Goal: Check status: Check status

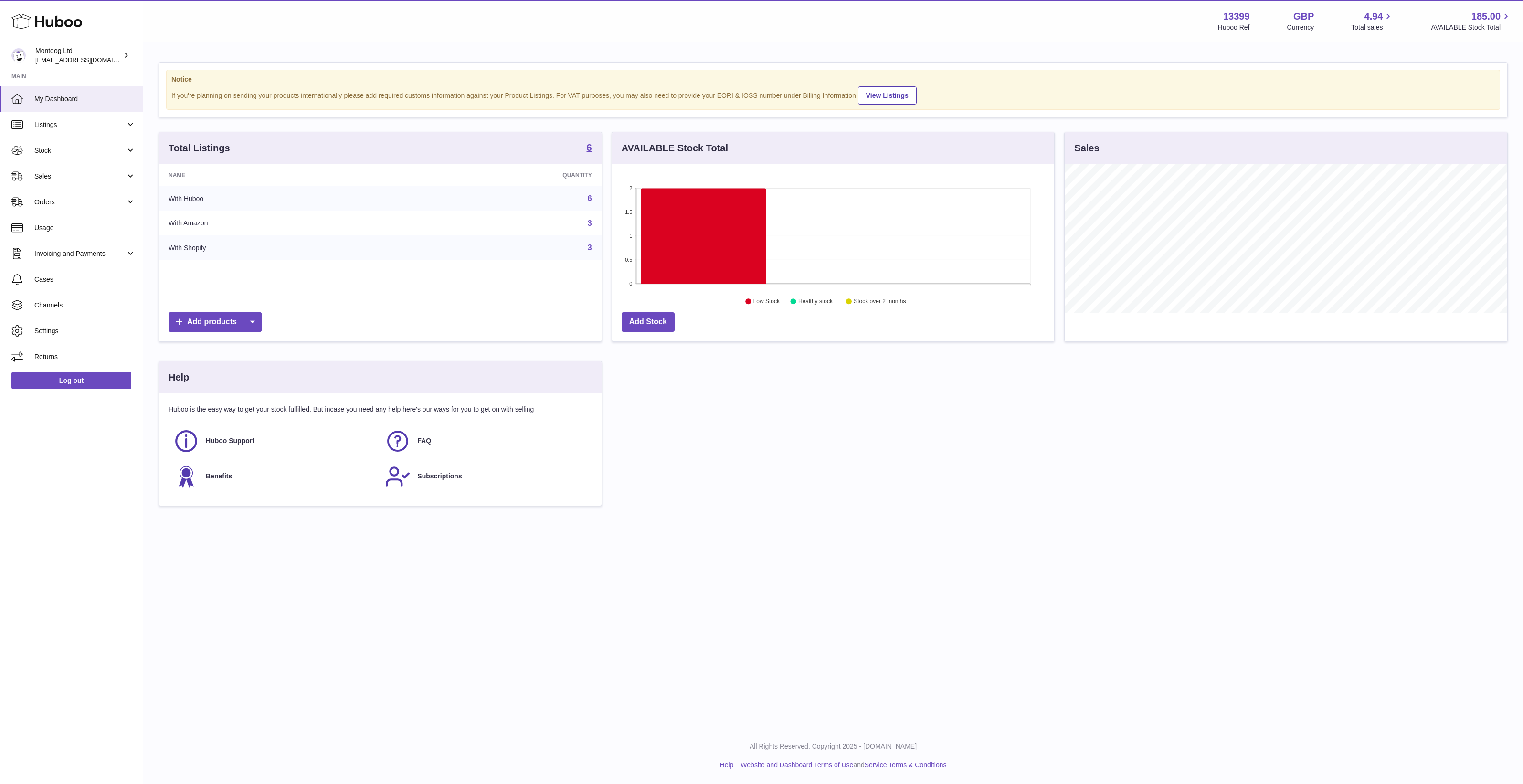
scroll to position [148, 442]
click at [770, 516] on div "Total Listings 6 Name Quantity With Huboo 6 With Amazon 3 With Shopify 3 Add pr…" at bounding box center [833, 323] width 1359 height 384
click at [55, 178] on span "Sales" at bounding box center [80, 177] width 92 height 9
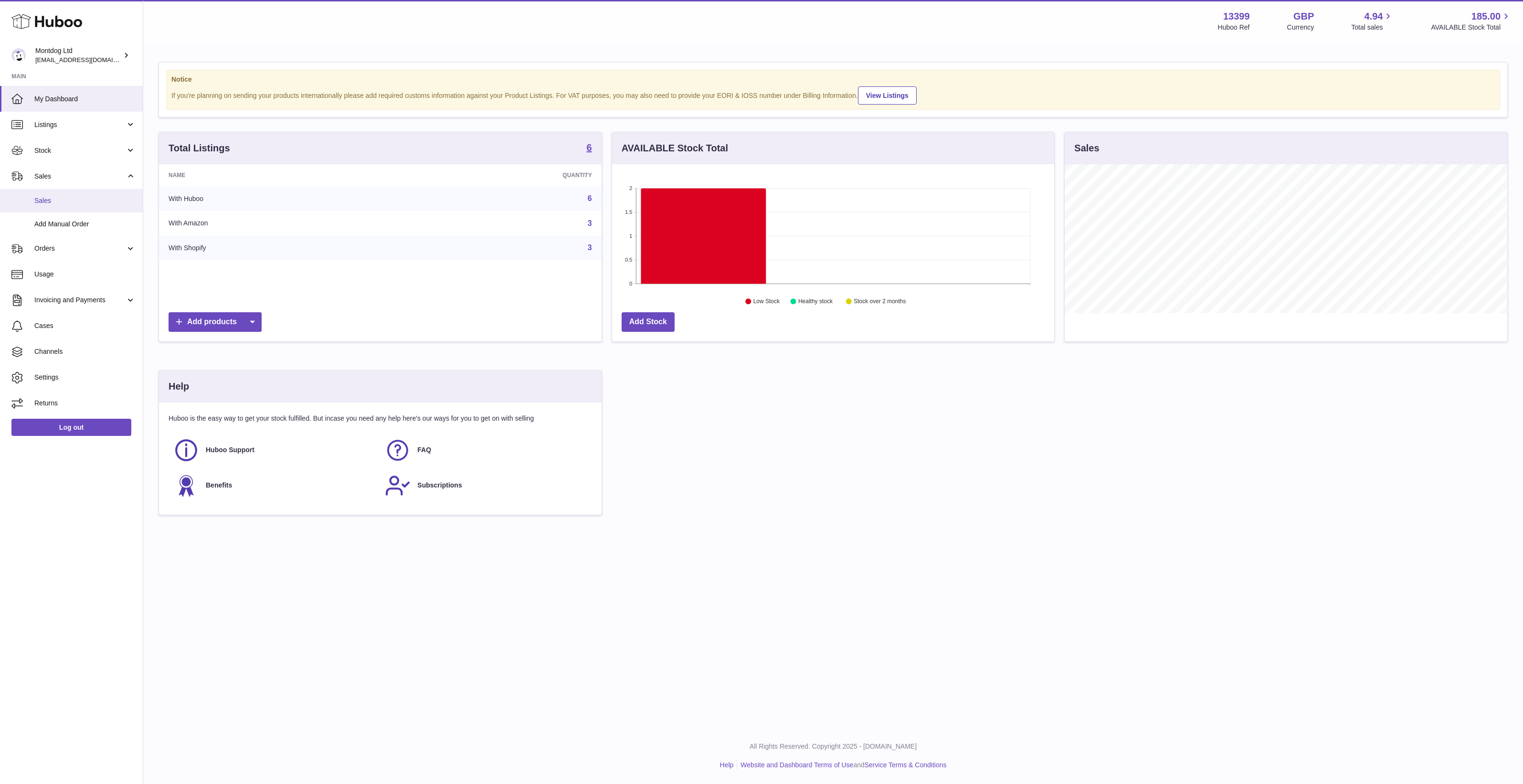
click at [74, 192] on link "Sales" at bounding box center [71, 201] width 143 height 23
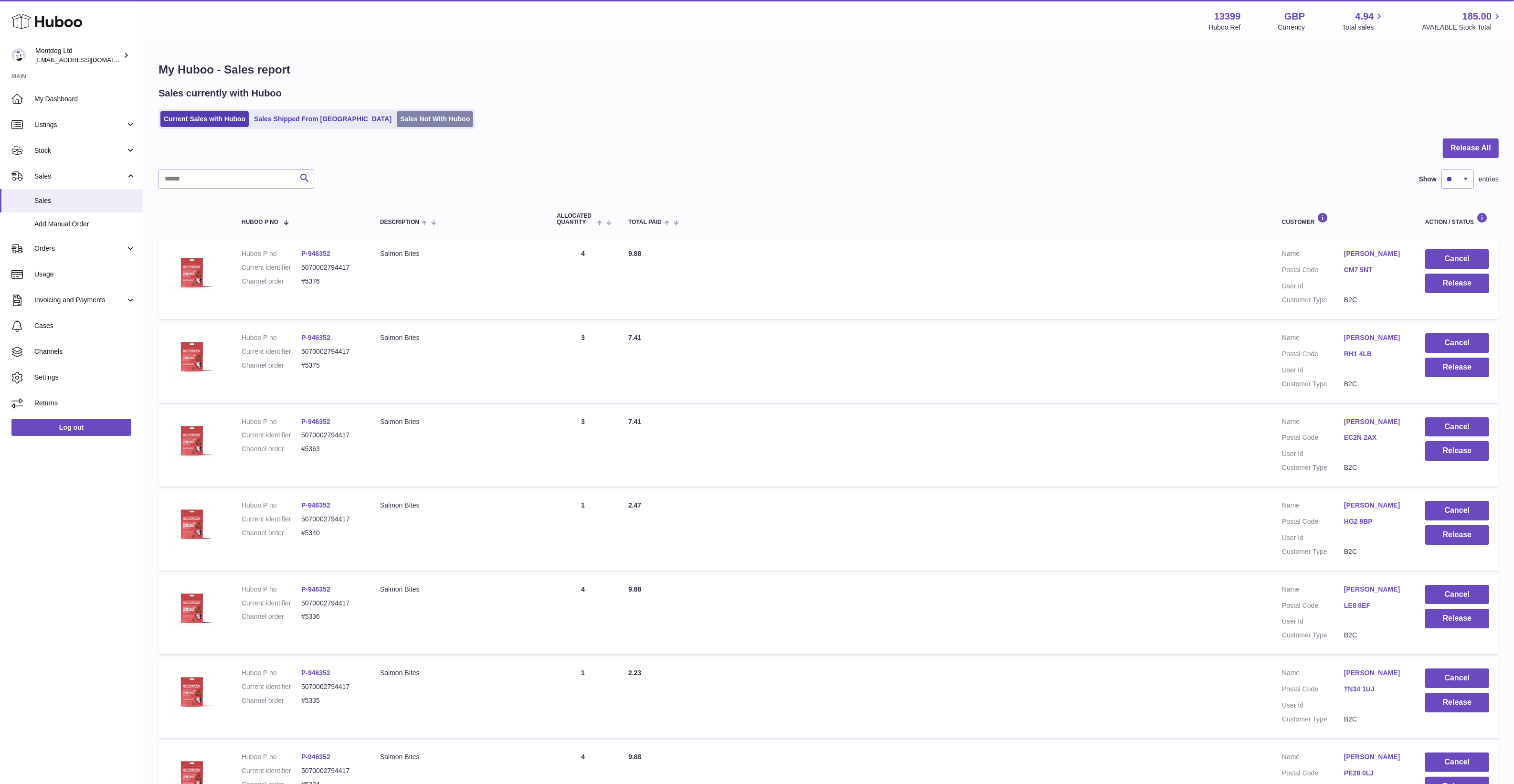
click at [397, 116] on link "Sales Not With Huboo" at bounding box center [435, 119] width 76 height 16
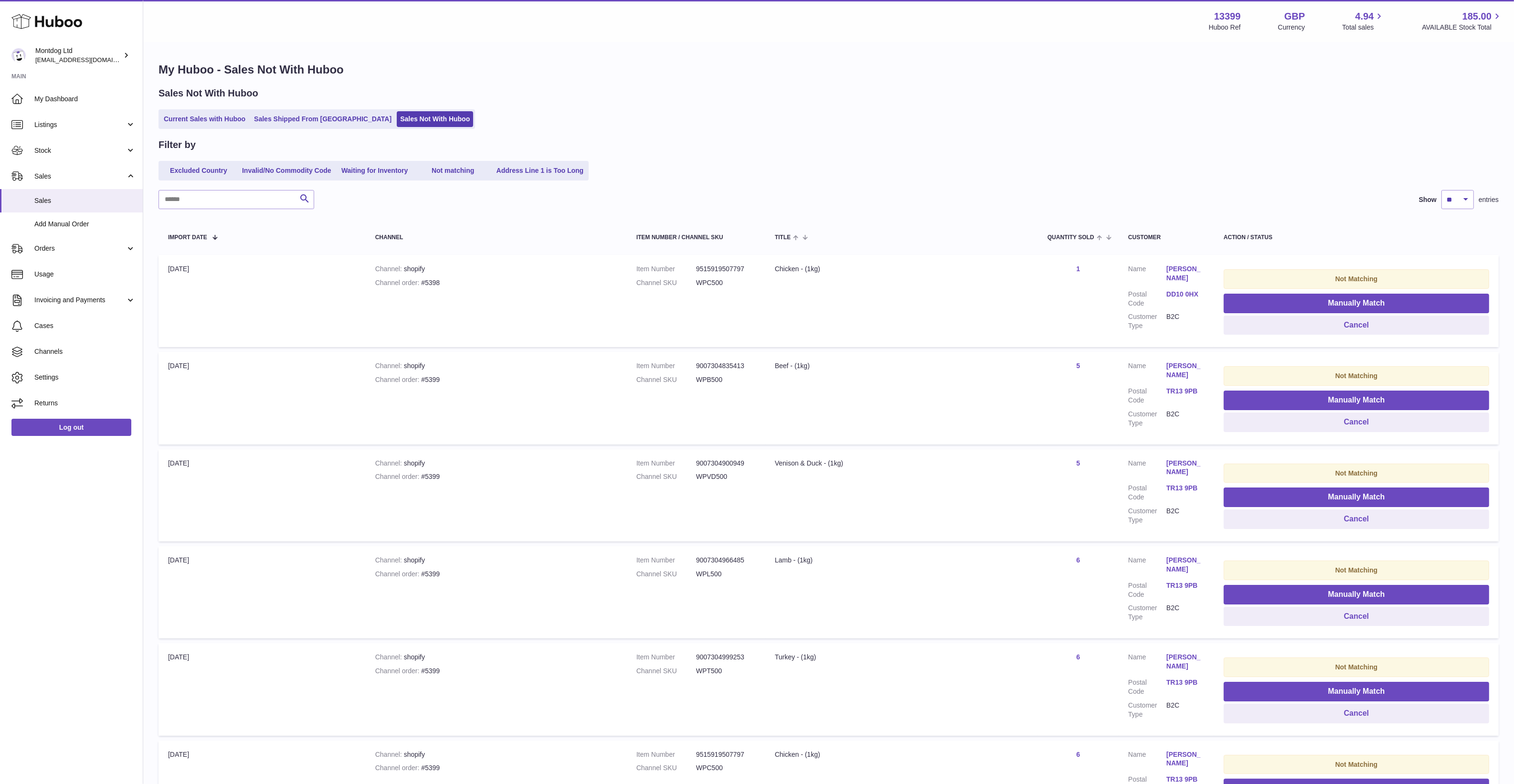
click at [620, 130] on div "My Huboo - Sales Not With Huboo Sales Not With Huboo Current Sales with Huboo S…" at bounding box center [828, 655] width 1371 height 1226
drag, startPoint x: 765, startPoint y: 662, endPoint x: 731, endPoint y: 330, distance: 333.7
click at [731, 330] on td "Item Number 9515919507797 Channel SKU WPC500" at bounding box center [696, 301] width 139 height 92
click at [378, 176] on link "Waiting for Inventory" at bounding box center [375, 171] width 76 height 16
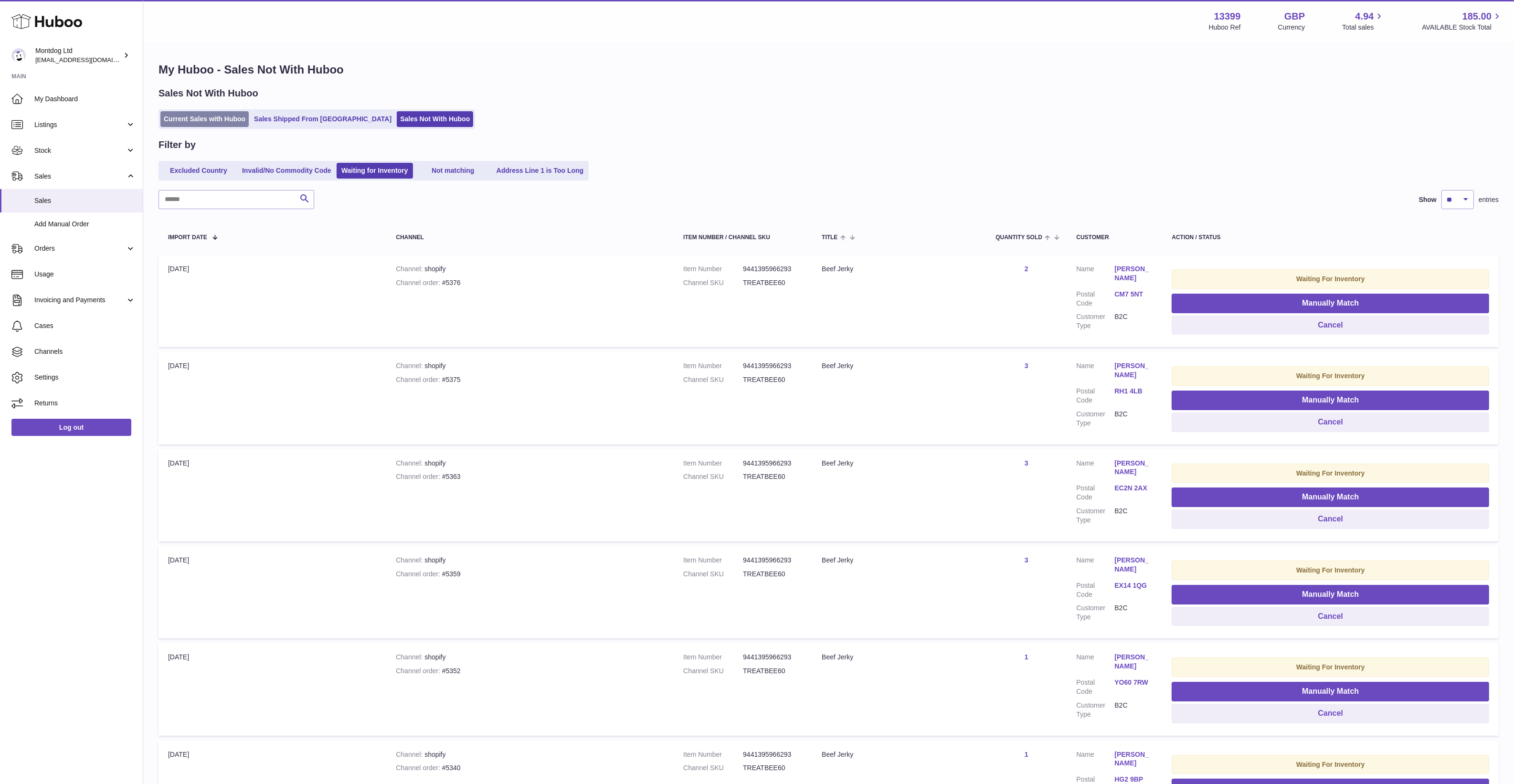
click at [235, 117] on link "Current Sales with Huboo" at bounding box center [205, 119] width 88 height 16
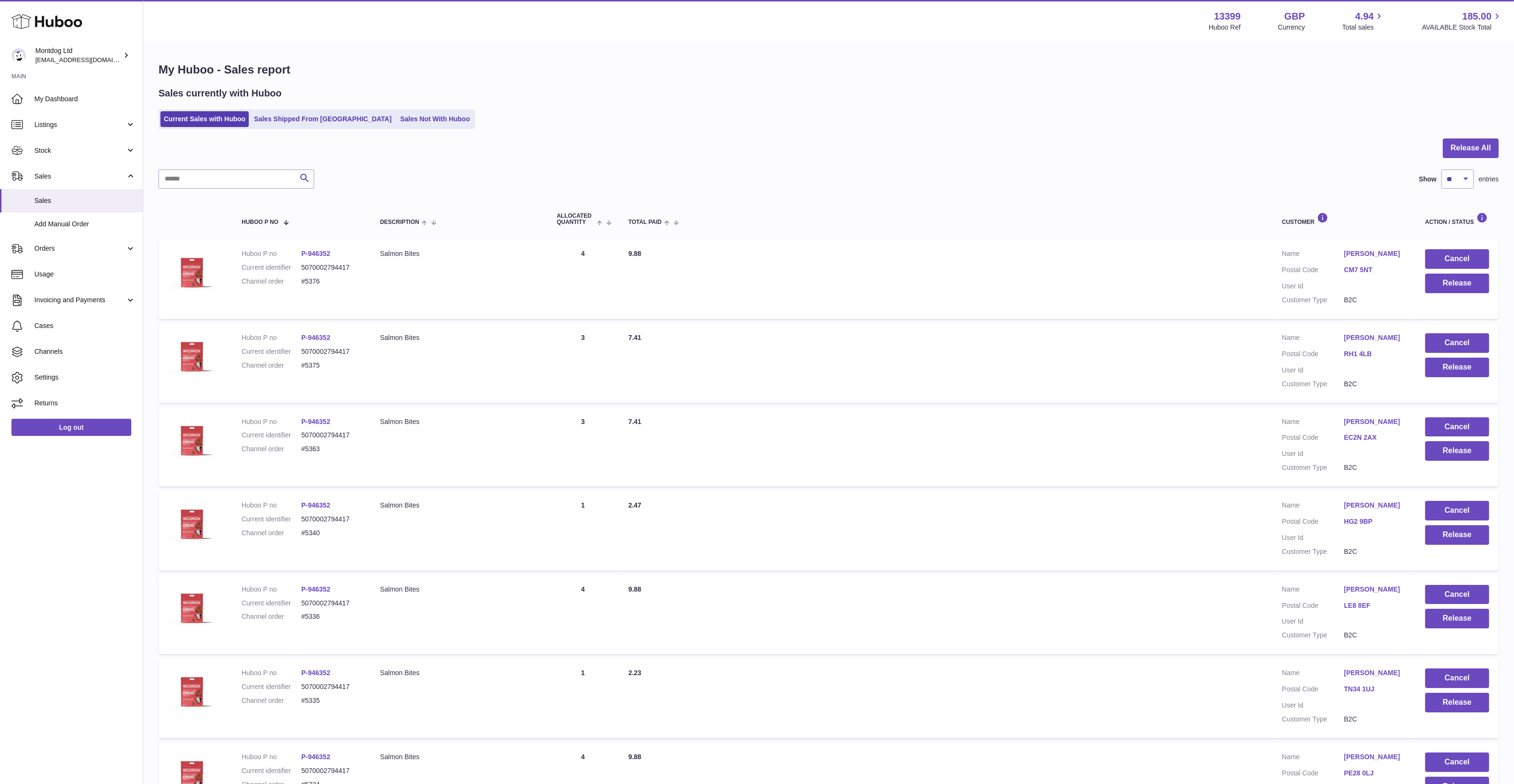
click at [981, 136] on div "My Huboo - Sales report Sales currently with Huboo Current Sales with Huboo Sal…" at bounding box center [828, 582] width 1371 height 1079
click at [607, 88] on div "Sales currently with Huboo" at bounding box center [828, 93] width 1340 height 13
